Goal: Find specific page/section: Find specific page/section

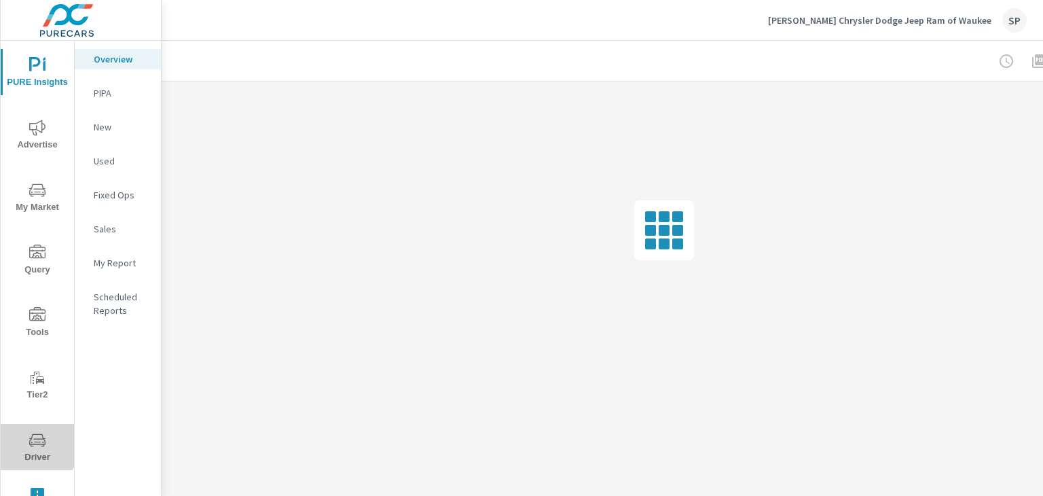
click at [36, 443] on icon "nav menu" at bounding box center [37, 439] width 16 height 13
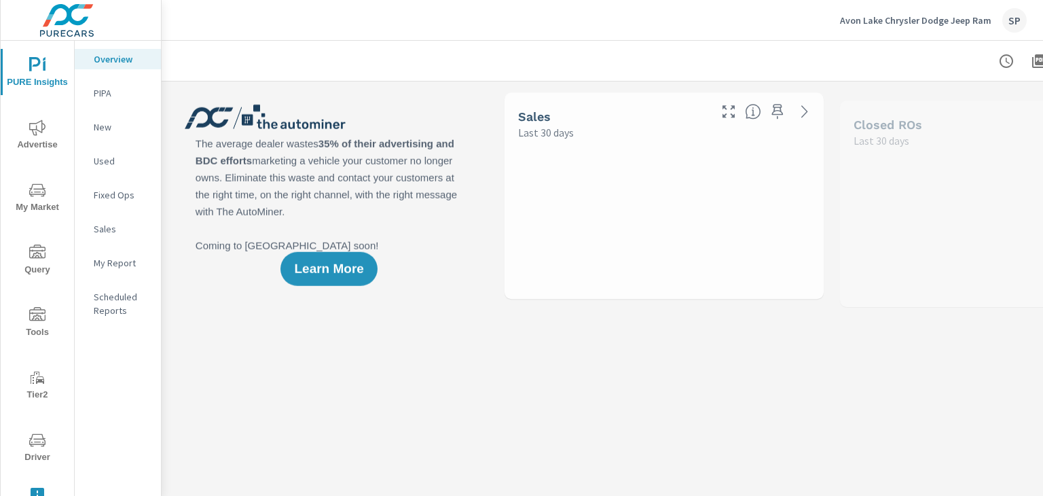
click at [33, 437] on icon "nav menu" at bounding box center [37, 440] width 16 height 16
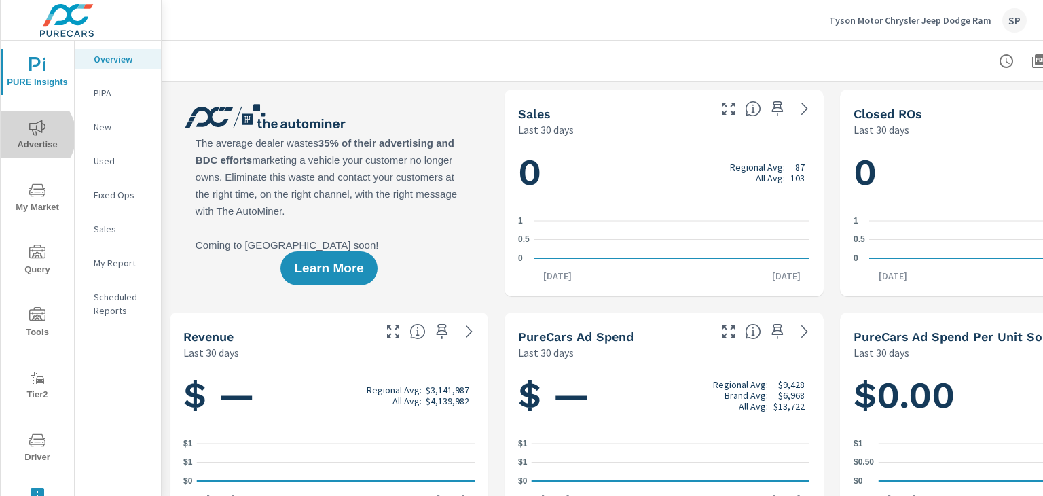
click at [29, 135] on icon "nav menu" at bounding box center [37, 128] width 16 height 16
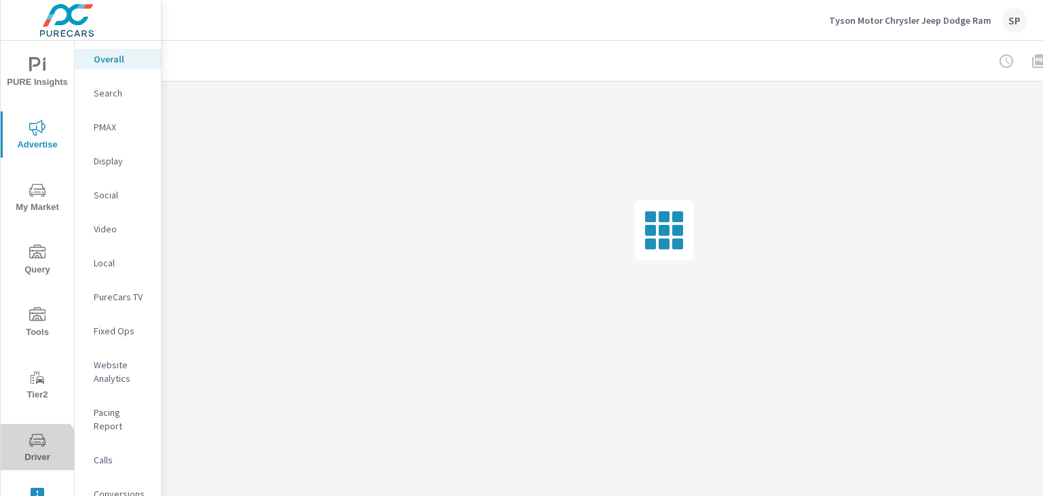
click at [34, 454] on span "Driver" at bounding box center [37, 448] width 65 height 33
